Goal: Information Seeking & Learning: Find specific fact

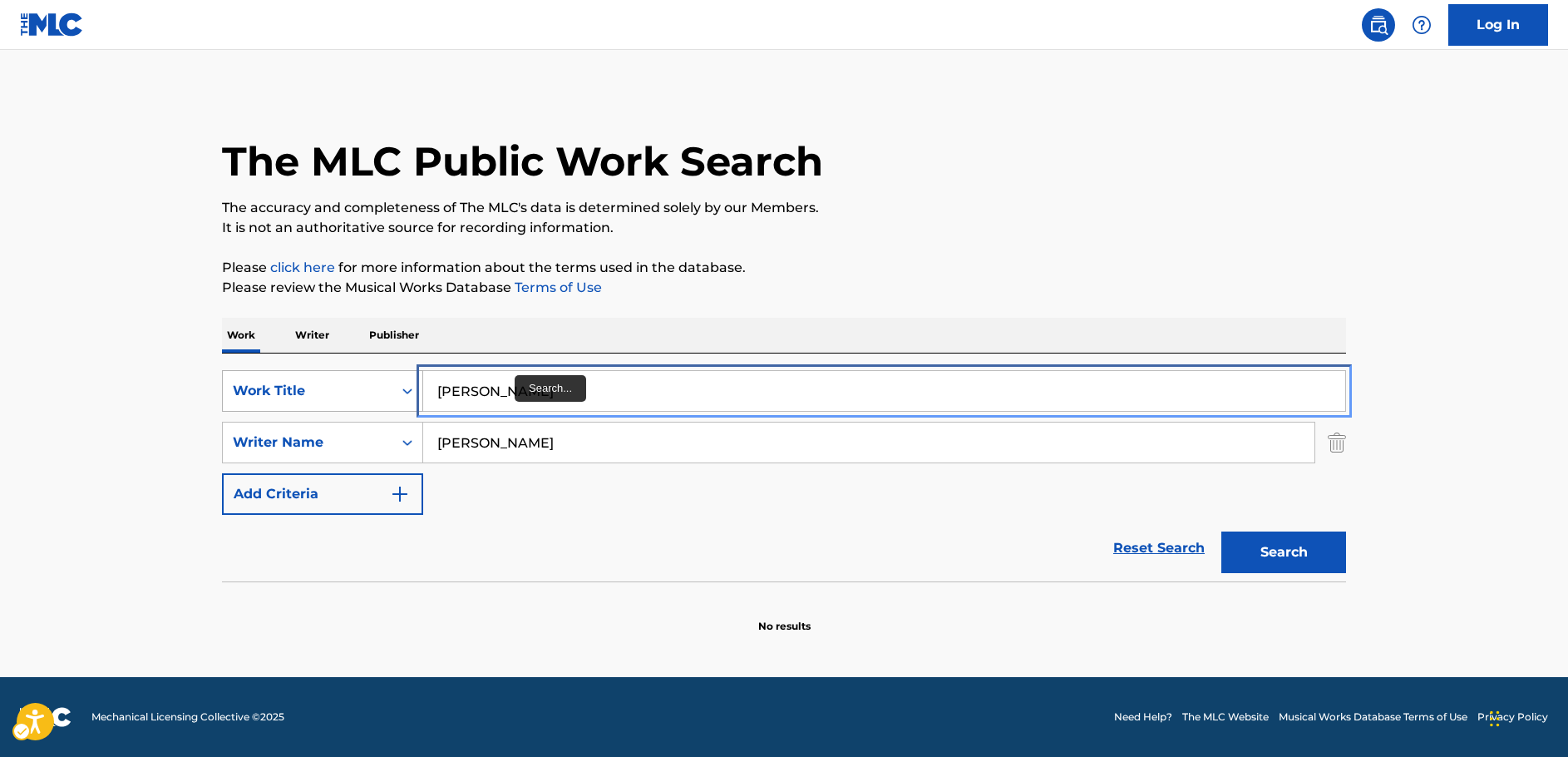
drag, startPoint x: 0, startPoint y: 0, endPoint x: 225, endPoint y: 389, distance: 449.4
click at [230, 389] on div "SearchWithCriteriaf4041eea-ce15-497e-b046-8c59d9718b85 Work Title [PERSON_NAME]" at bounding box center [784, 390] width 1124 height 41
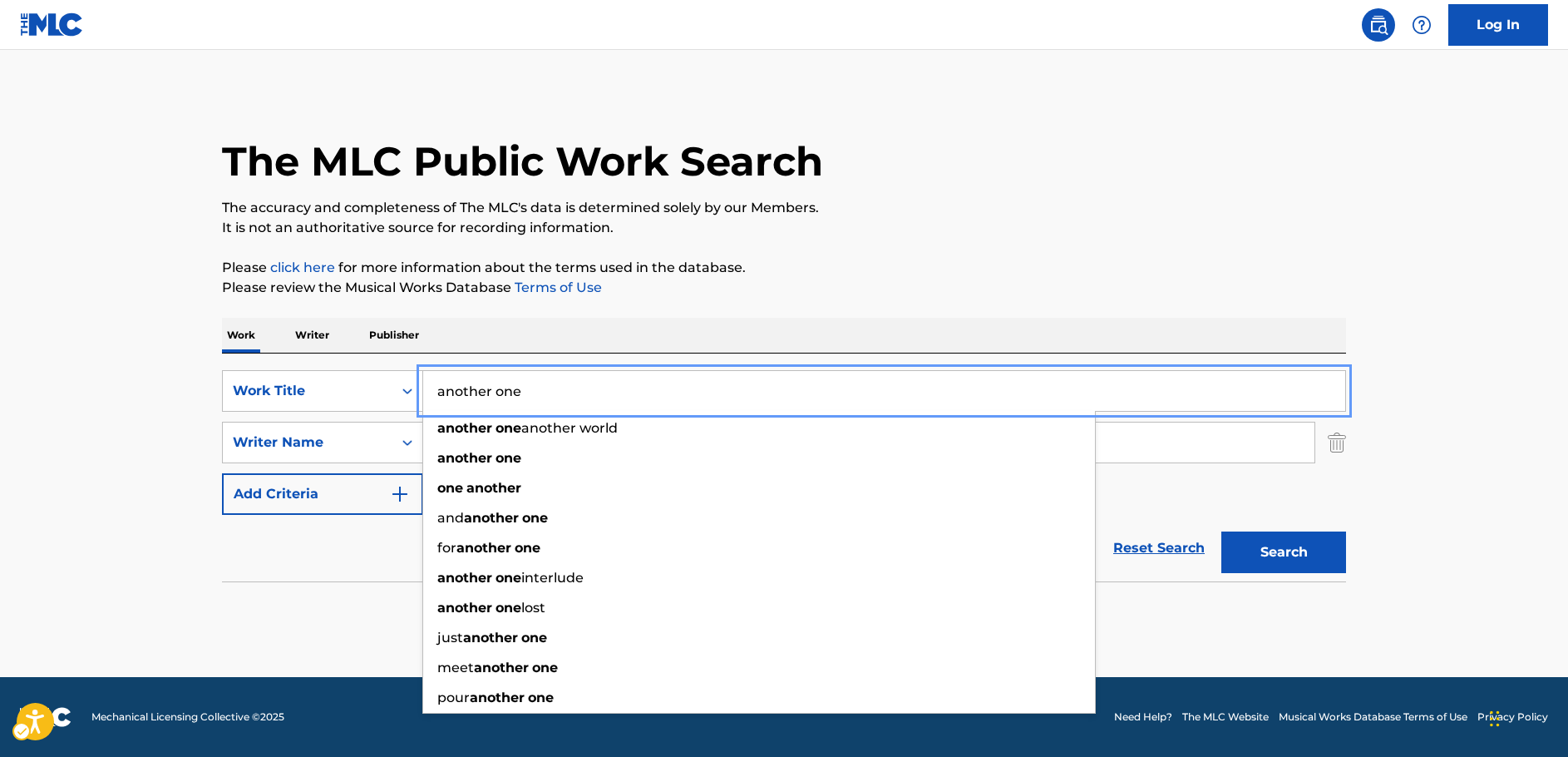
type input "another one"
click at [121, 408] on main "The MLC Public Work Search The accuracy and completeness of The MLC's data is d…" at bounding box center [784, 363] width 1568 height 627
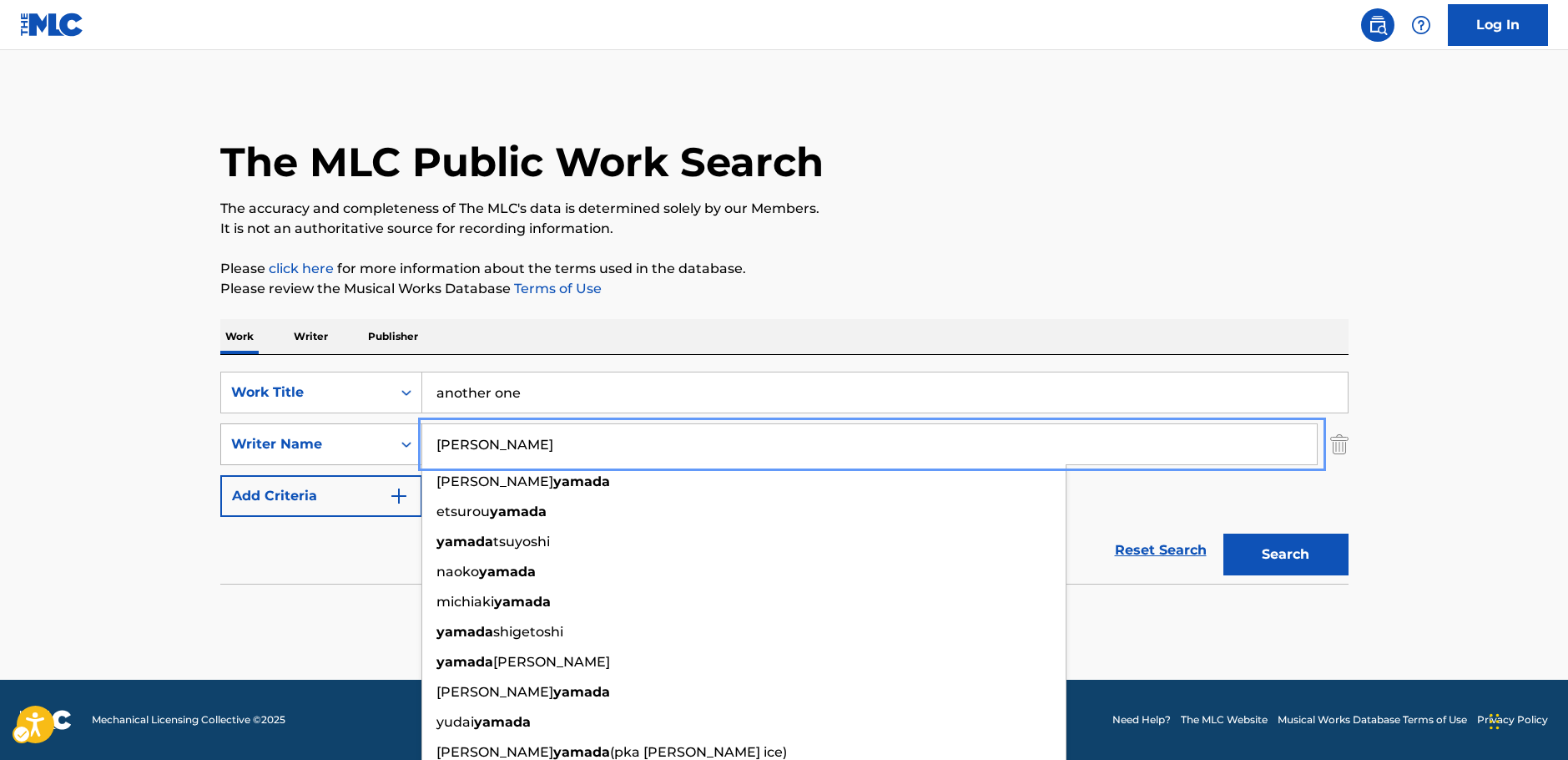
drag, startPoint x: 484, startPoint y: 455, endPoint x: 406, endPoint y: 455, distance: 78.0
click at [406, 455] on div "SearchWithCriteriae8c83158-9f30-425d-a0e5-f440446911bc Writer Name [PERSON_NAME…" at bounding box center [784, 444] width 1129 height 41
paste input "[PERSON_NAME]"
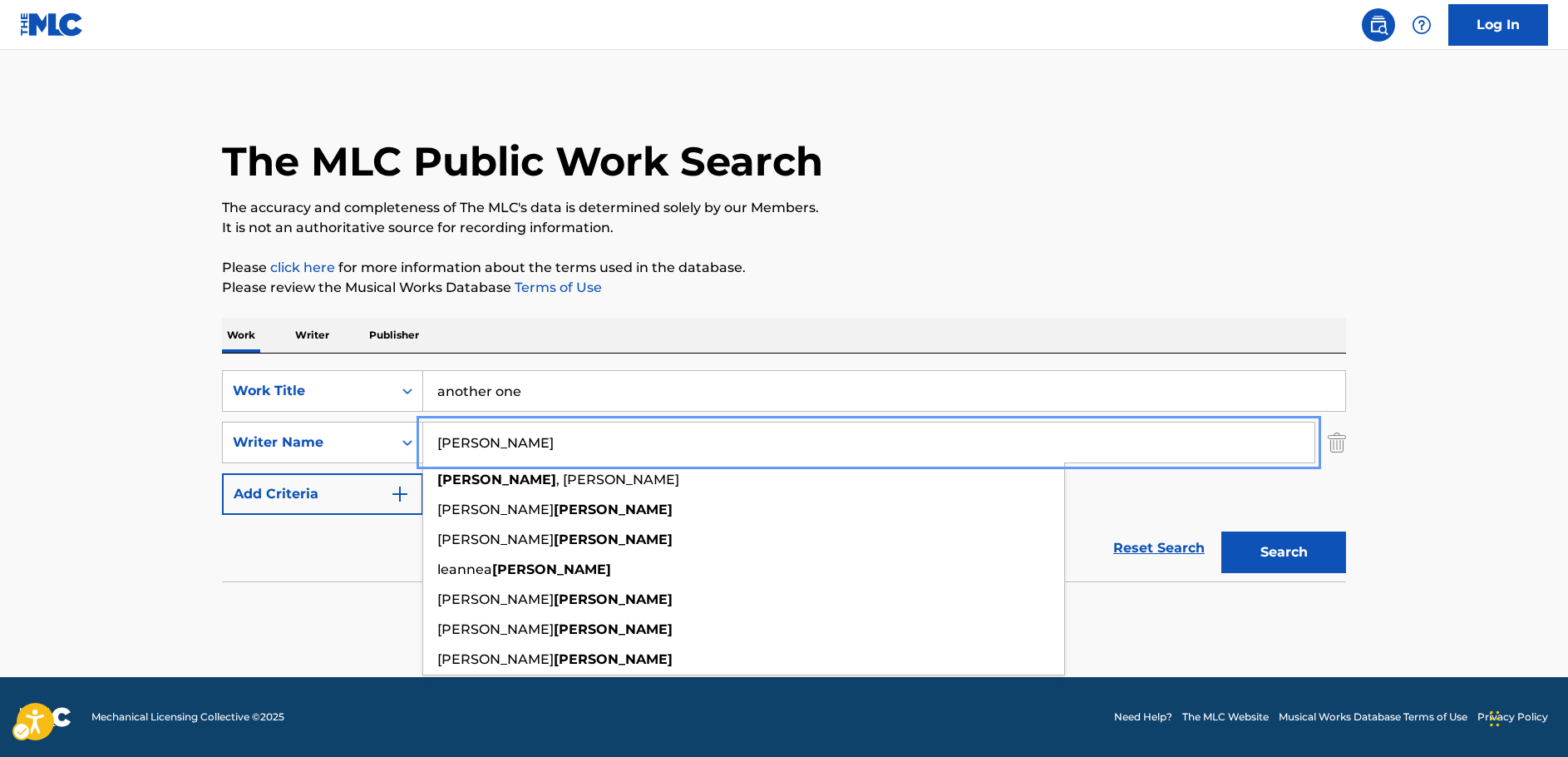
type input "[PERSON_NAME]"
click at [1329, 557] on button "Search" at bounding box center [1283, 551] width 125 height 41
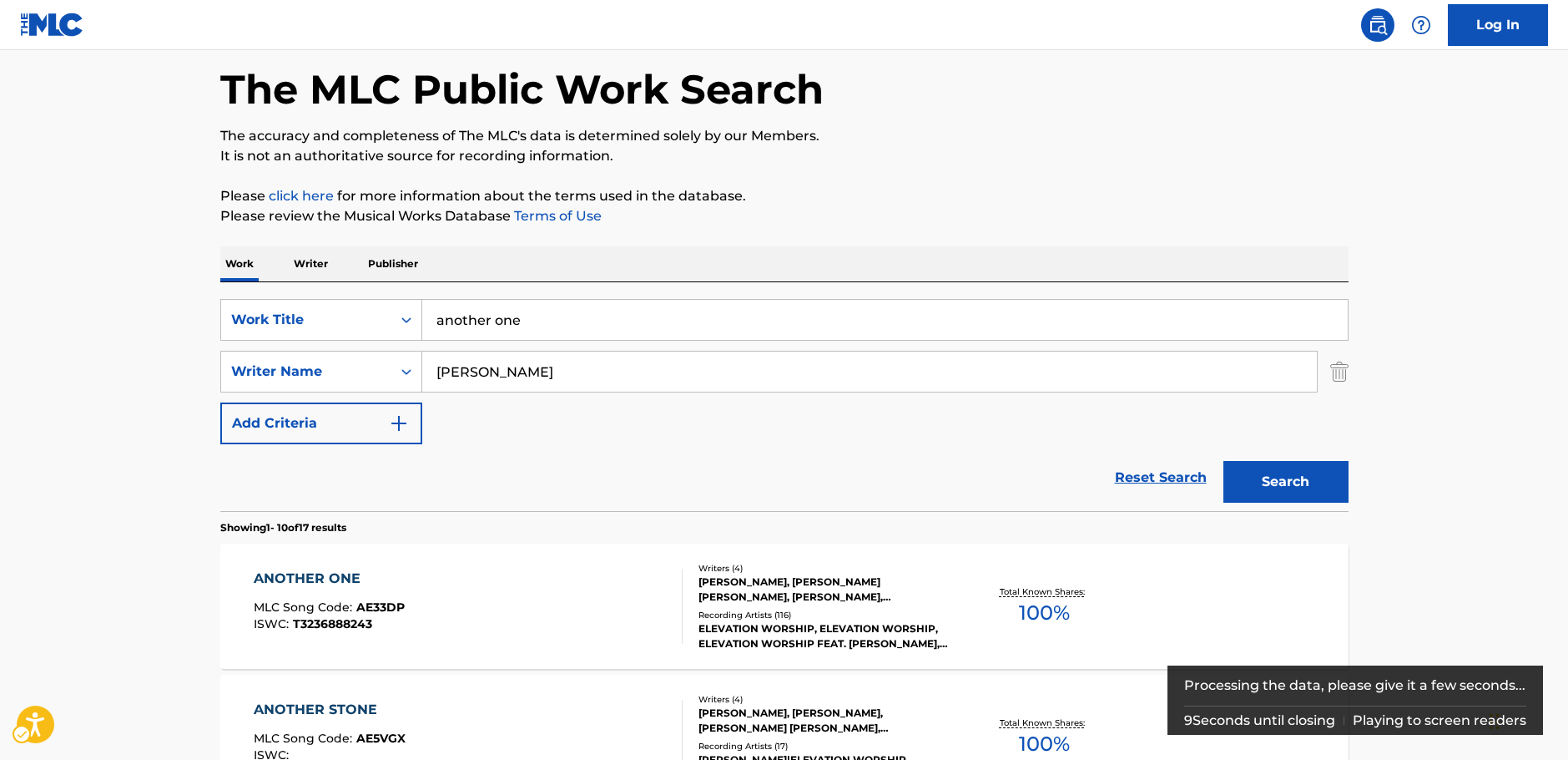
scroll to position [167, 0]
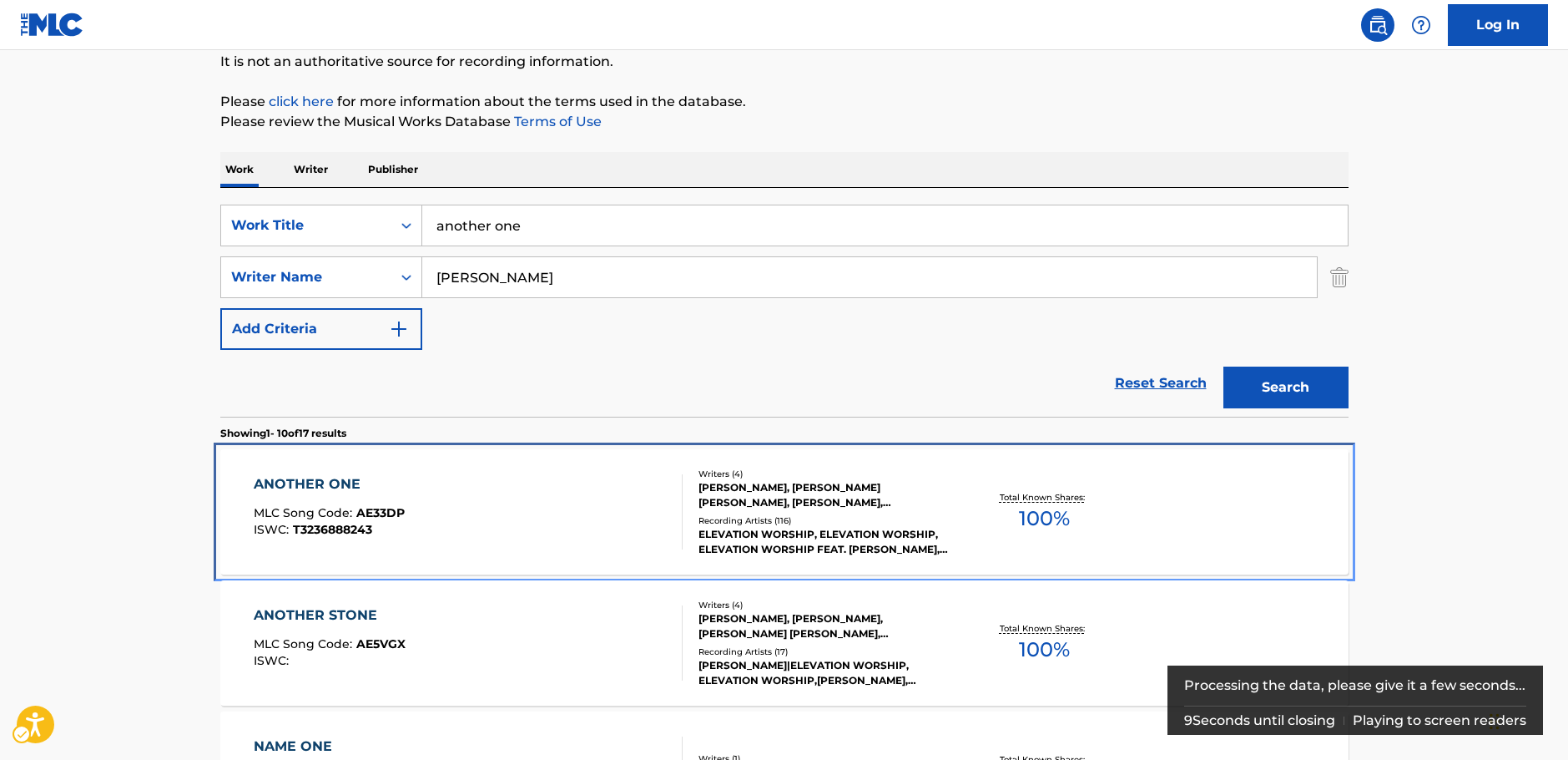
click at [459, 515] on div "ANOTHER ONE MLC Song Code : AE33DP ISWC : T3236888243" at bounding box center [469, 511] width 429 height 75
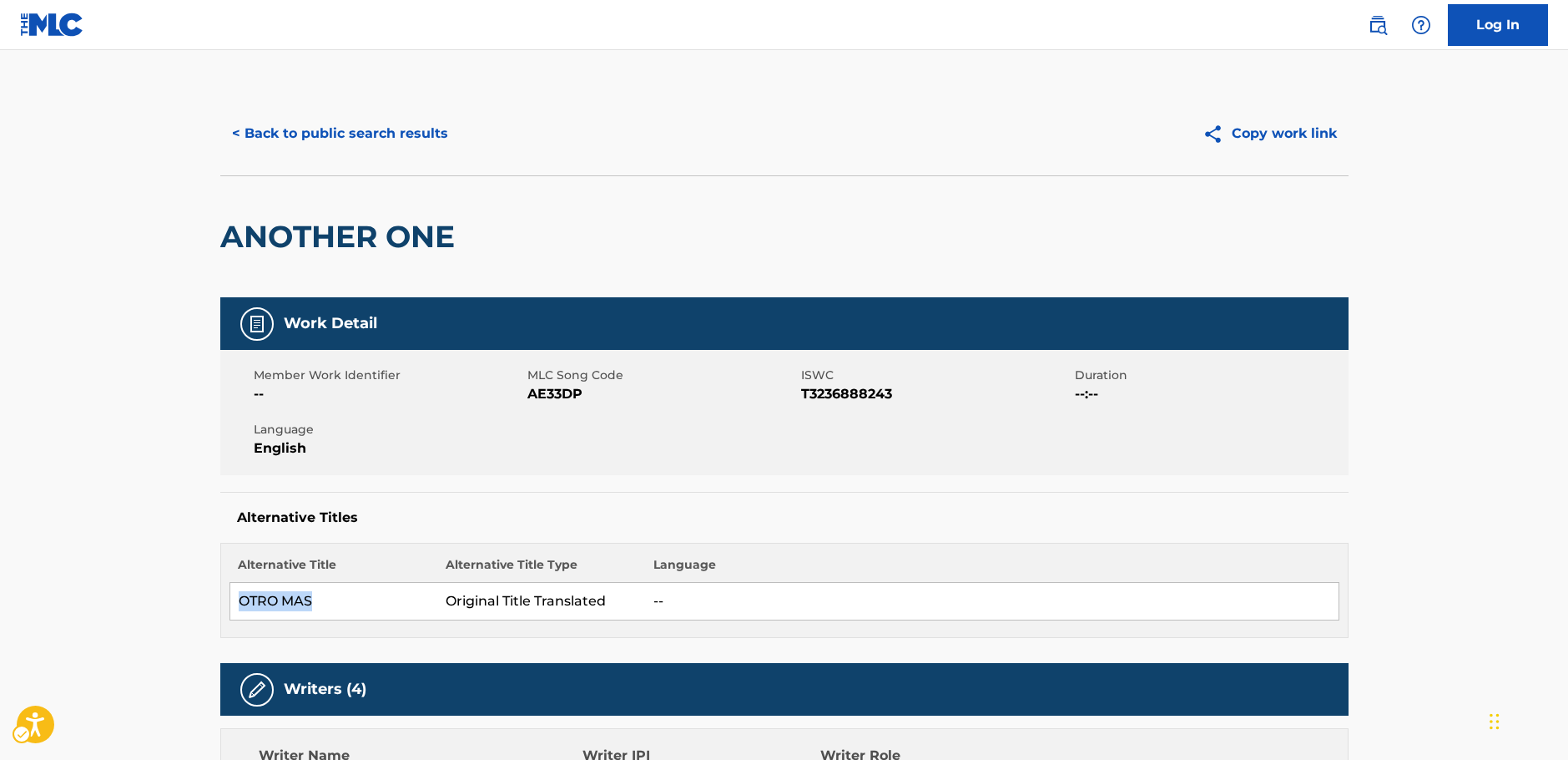
drag, startPoint x: 333, startPoint y: 598, endPoint x: 236, endPoint y: 598, distance: 97.0
click at [236, 598] on td "OTRO MAS" at bounding box center [334, 601] width 208 height 38
copy td "OTRO MAS"
